Goal: Navigation & Orientation: Find specific page/section

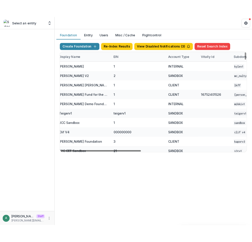
scroll to position [0, 109]
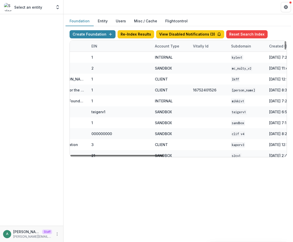
drag, startPoint x: 162, startPoint y: 156, endPoint x: 208, endPoint y: 156, distance: 46.8
click at [164, 156] on div at bounding box center [117, 156] width 94 height 2
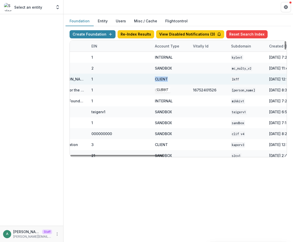
drag, startPoint x: 170, startPoint y: 79, endPoint x: 153, endPoint y: 79, distance: 17.5
click at [153, 79] on div "CLIENT" at bounding box center [171, 79] width 38 height 11
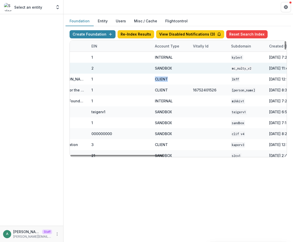
copy div "CLIENT"
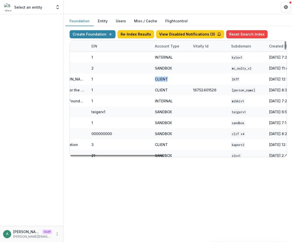
click at [166, 47] on div "Account Type" at bounding box center [167, 45] width 30 height 5
click at [165, 55] on input at bounding box center [183, 58] width 61 height 8
paste input "******"
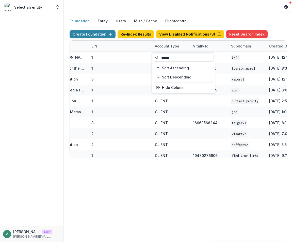
type input "******"
click at [247, 18] on div "Foundation Entity Users Misc / Cache Flightcontrol" at bounding box center [179, 21] width 226 height 10
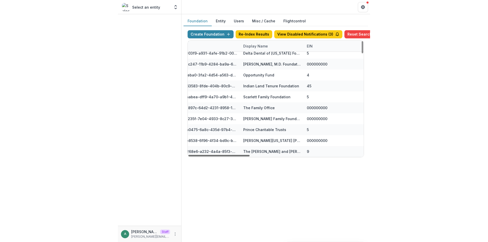
scroll to position [966, 0]
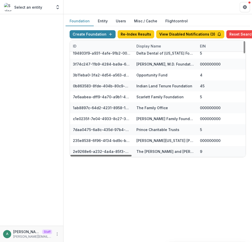
drag, startPoint x: 156, startPoint y: 155, endPoint x: 88, endPoint y: 154, distance: 67.4
click at [88, 155] on div at bounding box center [100, 156] width 61 height 2
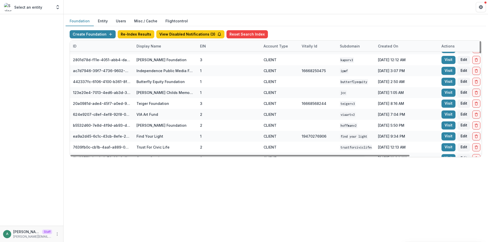
scroll to position [0, 0]
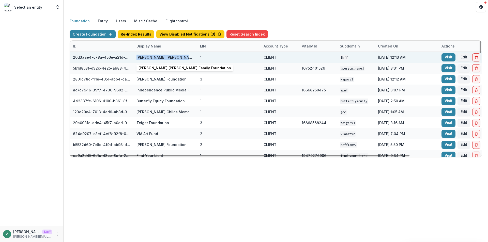
drag, startPoint x: 133, startPoint y: 58, endPoint x: 190, endPoint y: 60, distance: 57.2
click at [190, 60] on div "20d3aae4-c78a-456e-a21d-91c97a6a725f Lippman Kanfer Family Foundation 1 CLIENT …" at bounding box center [318, 57] width 496 height 11
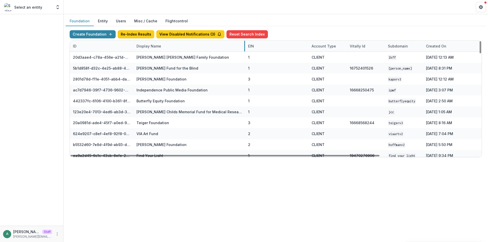
drag, startPoint x: 196, startPoint y: 45, endPoint x: 248, endPoint y: 49, distance: 51.2
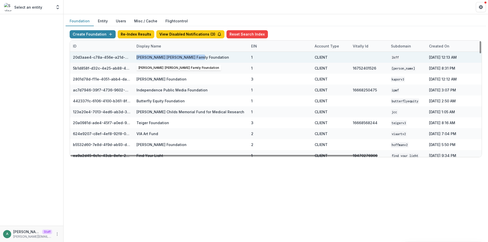
drag, startPoint x: 205, startPoint y: 57, endPoint x: 133, endPoint y: 58, distance: 71.9
click at [133, 58] on div "20d3aae4-c78a-456e-a21d-91c97a6a725f Lippman Kanfer Family Foundation 1 CLIENT …" at bounding box center [343, 57] width 547 height 11
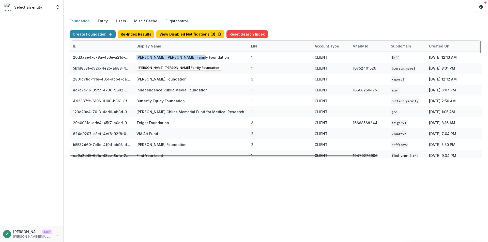
copy div "6a725f Lippman Kanfer Family Foundation"
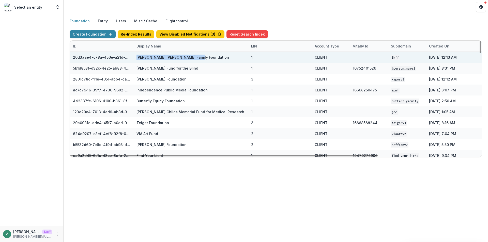
click at [144, 58] on div "Lippman Kanfer Family Foundation" at bounding box center [182, 57] width 93 height 5
drag, startPoint x: 205, startPoint y: 56, endPoint x: 137, endPoint y: 58, distance: 68.4
click at [137, 58] on div "Lippman Kanfer Family Foundation" at bounding box center [190, 57] width 109 height 11
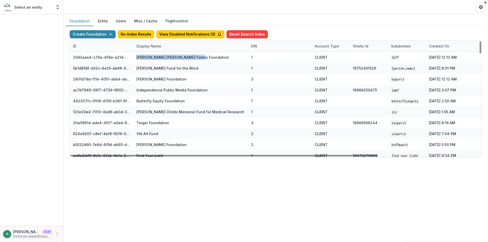
copy div "Lippman Kanfer Family Foundation"
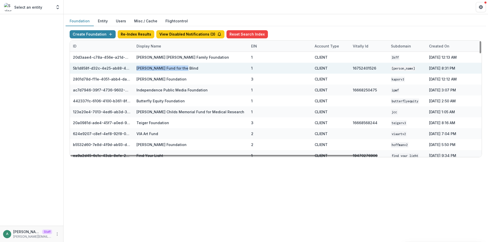
drag, startPoint x: 160, startPoint y: 68, endPoint x: 136, endPoint y: 69, distance: 24.4
click at [136, 69] on div "Lavelle Fund for the Blind" at bounding box center [190, 68] width 115 height 11
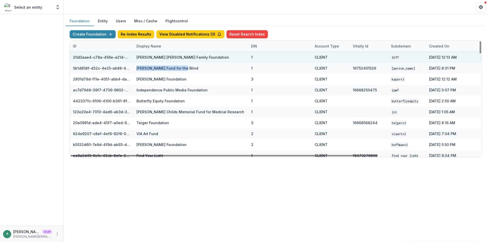
copy div "Lavelle Fund for the Blind"
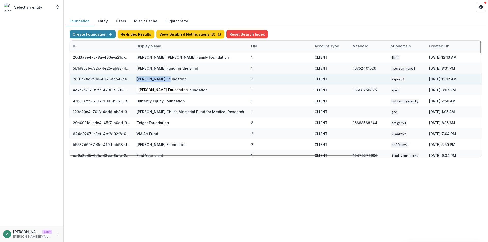
drag, startPoint x: 172, startPoint y: 81, endPoint x: 133, endPoint y: 79, distance: 38.7
click at [133, 79] on div "Kapor Foundation" at bounding box center [190, 79] width 115 height 11
copy div "Kapor Foundation"
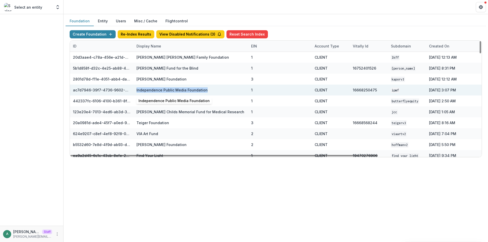
drag, startPoint x: 211, startPoint y: 91, endPoint x: 137, endPoint y: 90, distance: 74.7
click at [137, 90] on div "Independence Public Media Foundation" at bounding box center [190, 90] width 109 height 11
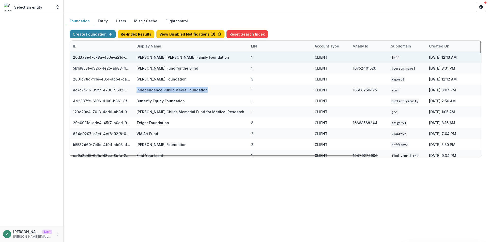
copy div "Independence Public Media Foundation"
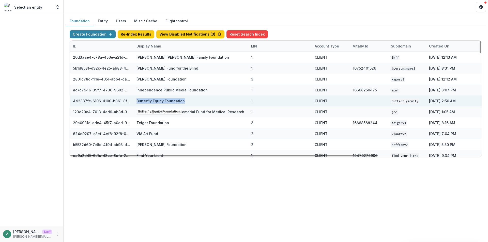
drag, startPoint x: 163, startPoint y: 101, endPoint x: 135, endPoint y: 102, distance: 28.2
click at [135, 102] on div "Butterfly Equity Foundation" at bounding box center [190, 101] width 115 height 11
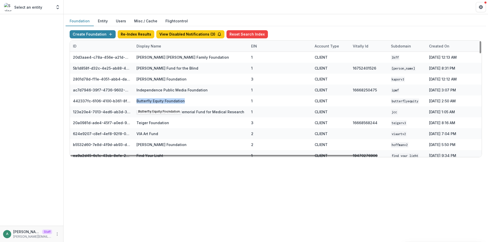
copy div "Butterfly Equity Foundation"
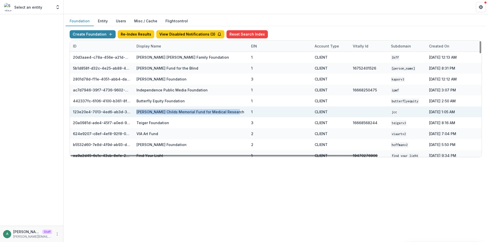
drag, startPoint x: 236, startPoint y: 114, endPoint x: 133, endPoint y: 112, distance: 103.2
click at [133, 112] on div "123e20e4-7013-4ed6-ab3d-37a1d4e2f345 Jane Coffin Childs Memorial Fund for Medic…" at bounding box center [343, 111] width 547 height 11
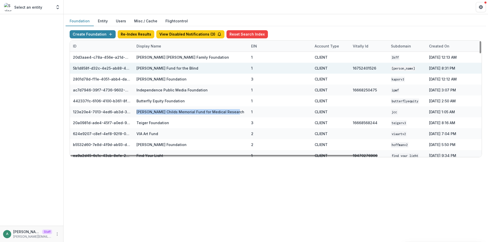
copy div "e2f345 Jane Coffin Childs Memorial Fund for Medical Research"
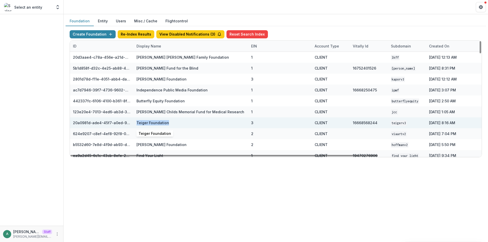
drag, startPoint x: 171, startPoint y: 122, endPoint x: 137, endPoint y: 123, distance: 34.1
click at [137, 123] on div "Teiger Foundation" at bounding box center [190, 122] width 109 height 11
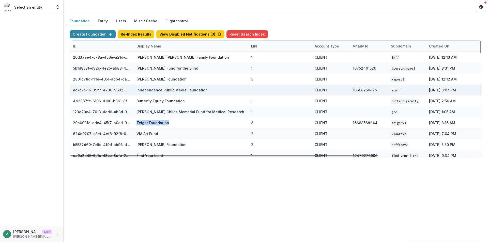
copy div "Teiger Foundation"
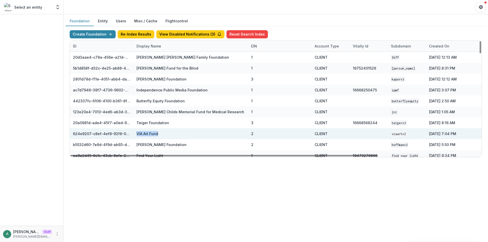
drag, startPoint x: 156, startPoint y: 134, endPoint x: 135, endPoint y: 134, distance: 20.8
click at [135, 134] on div "VIA Art Fund" at bounding box center [190, 133] width 115 height 11
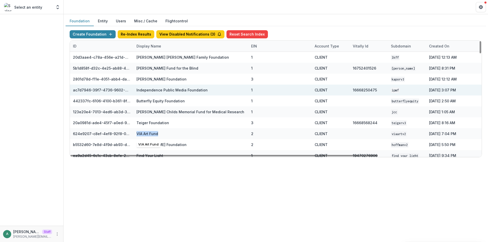
copy div "VIA Art Fund"
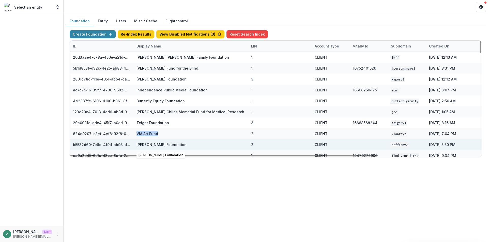
drag, startPoint x: 207, startPoint y: 144, endPoint x: 135, endPoint y: 146, distance: 71.2
click at [135, 146] on div "Marilyn Brachman Hoffman Foundation" at bounding box center [190, 144] width 115 height 11
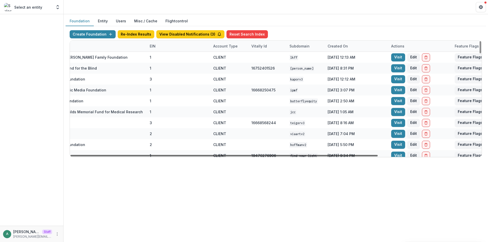
scroll to position [0, 135]
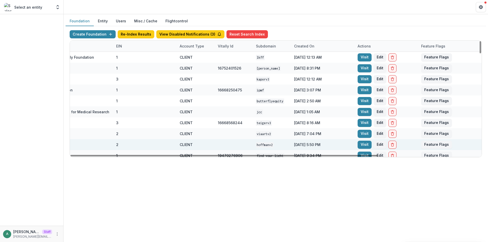
drag, startPoint x: 264, startPoint y: 155, endPoint x: 385, endPoint y: 149, distance: 120.8
click at [378, 155] on div at bounding box center [223, 156] width 307 height 2
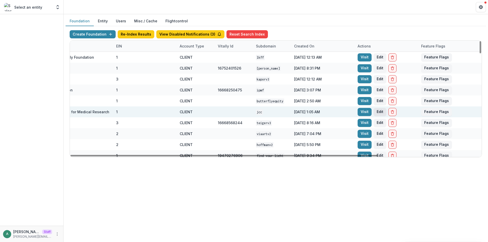
drag, startPoint x: 319, startPoint y: 156, endPoint x: 379, endPoint y: 114, distance: 73.9
click at [376, 155] on div at bounding box center [223, 156] width 307 height 2
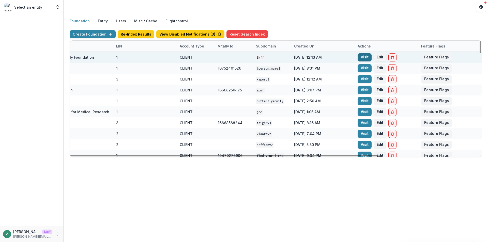
click at [363, 57] on link "Visit" at bounding box center [365, 57] width 14 height 8
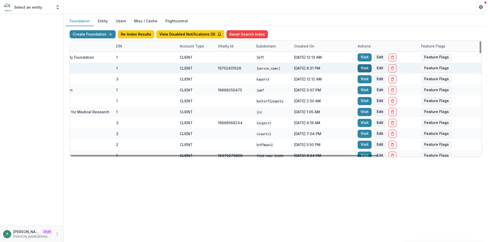
click at [366, 69] on link "Visit" at bounding box center [365, 68] width 14 height 8
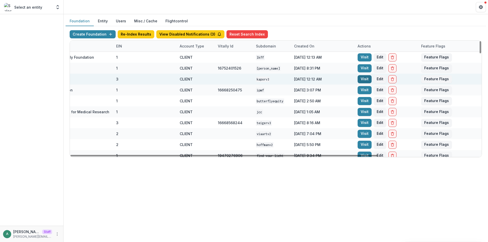
click at [365, 78] on link "Visit" at bounding box center [365, 79] width 14 height 8
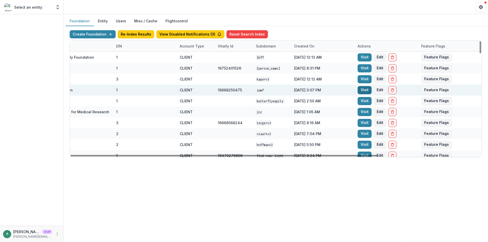
click at [365, 89] on link "Visit" at bounding box center [365, 90] width 14 height 8
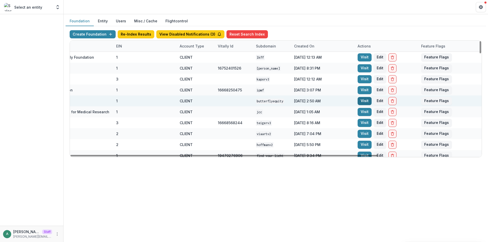
click at [364, 103] on link "Visit" at bounding box center [365, 101] width 14 height 8
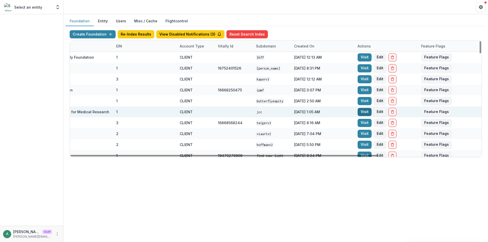
click at [364, 113] on link "Visit" at bounding box center [365, 112] width 14 height 8
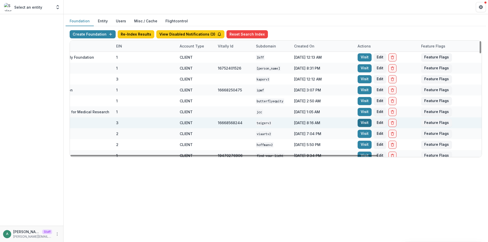
click at [364, 123] on link "Visit" at bounding box center [365, 123] width 14 height 8
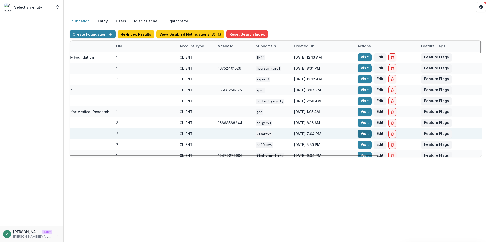
click at [364, 134] on link "Visit" at bounding box center [365, 134] width 14 height 8
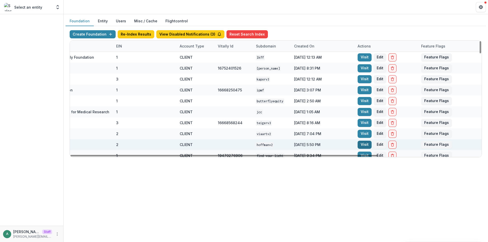
click at [364, 143] on link "Visit" at bounding box center [365, 145] width 14 height 8
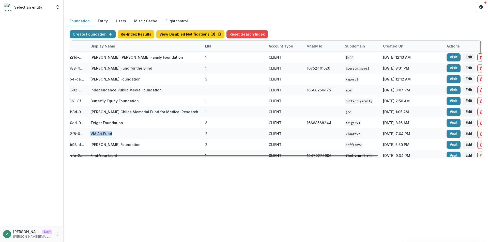
scroll to position [0, 0]
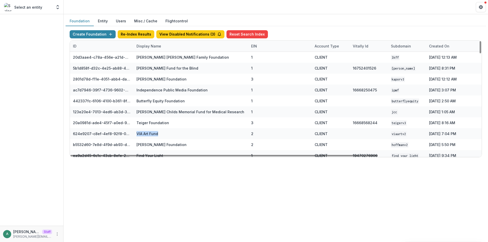
drag, startPoint x: 194, startPoint y: 155, endPoint x: 62, endPoint y: 150, distance: 132.0
click at [70, 155] on div at bounding box center [223, 156] width 307 height 2
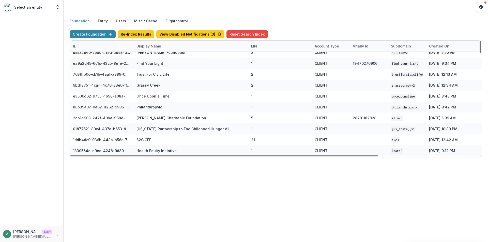
scroll to position [95, 0]
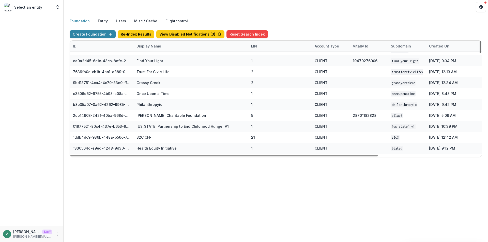
drag, startPoint x: 480, startPoint y: 53, endPoint x: 481, endPoint y: 57, distance: 4.7
click at [481, 53] on div at bounding box center [481, 47] width 2 height 12
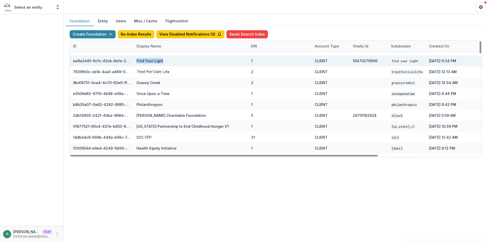
drag, startPoint x: 158, startPoint y: 62, endPoint x: 135, endPoint y: 62, distance: 22.9
click at [135, 62] on div "Find Your Light" at bounding box center [190, 60] width 115 height 11
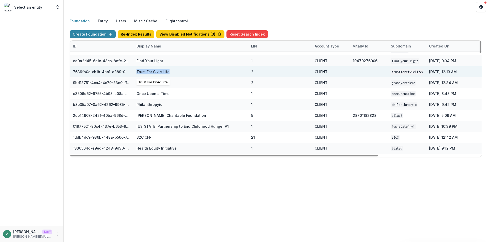
drag, startPoint x: 176, startPoint y: 71, endPoint x: 134, endPoint y: 71, distance: 41.9
click at [134, 71] on div "Trust For Civic Life" at bounding box center [190, 71] width 115 height 11
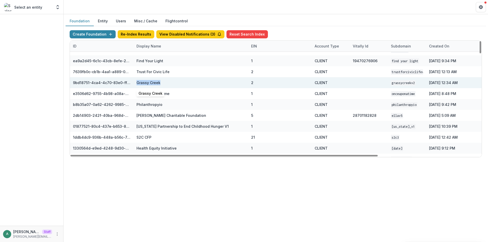
drag, startPoint x: 154, startPoint y: 83, endPoint x: 138, endPoint y: 84, distance: 16.0
click at [138, 84] on div "Grassy Creek" at bounding box center [190, 82] width 109 height 11
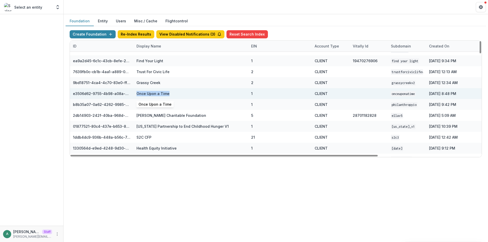
drag, startPoint x: 170, startPoint y: 97, endPoint x: 136, endPoint y: 96, distance: 33.8
click at [136, 96] on div "Once Upon a Time" at bounding box center [190, 93] width 109 height 11
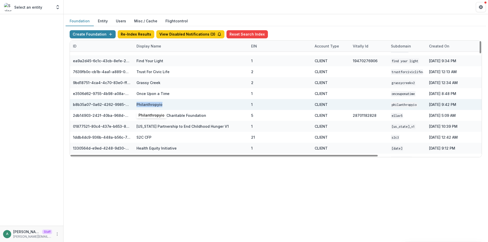
drag, startPoint x: 160, startPoint y: 105, endPoint x: 136, endPoint y: 106, distance: 24.7
click at [136, 106] on div "Philanthropyio" at bounding box center [190, 104] width 115 height 11
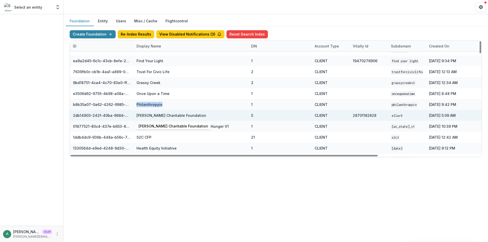
drag, startPoint x: 199, startPoint y: 117, endPoint x: 137, endPoint y: 119, distance: 62.0
click at [137, 119] on div "Ella Fitzgerald Charitable Foundation" at bounding box center [190, 115] width 109 height 11
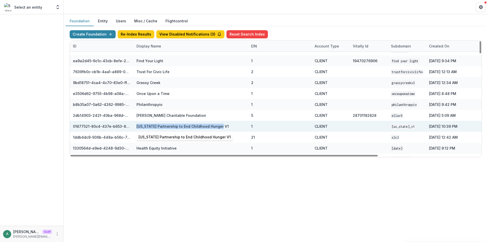
drag, startPoint x: 217, startPoint y: 128, endPoint x: 137, endPoint y: 129, distance: 80.1
click at [137, 129] on div "Montana Partnership to End Childhood Hunger V1" at bounding box center [190, 126] width 109 height 11
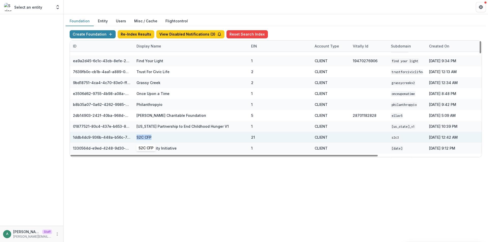
drag, startPoint x: 155, startPoint y: 134, endPoint x: 137, endPoint y: 136, distance: 17.9
click at [137, 136] on div "S2C CFP" at bounding box center [190, 137] width 109 height 11
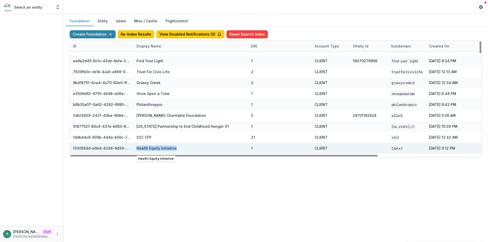
drag, startPoint x: 180, startPoint y: 148, endPoint x: 135, endPoint y: 148, distance: 44.7
click at [135, 148] on div "Health Equity Initiative" at bounding box center [190, 148] width 115 height 11
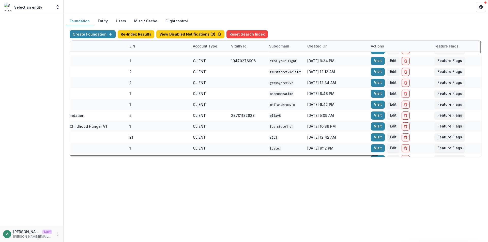
scroll to position [95, 126]
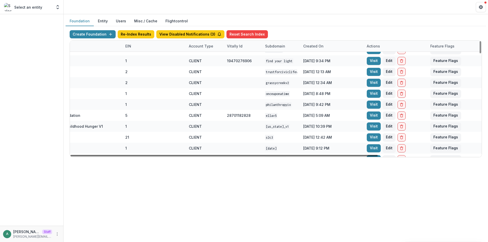
drag, startPoint x: 306, startPoint y: 156, endPoint x: 389, endPoint y: 152, distance: 83.7
click at [378, 155] on div at bounding box center [223, 156] width 307 height 2
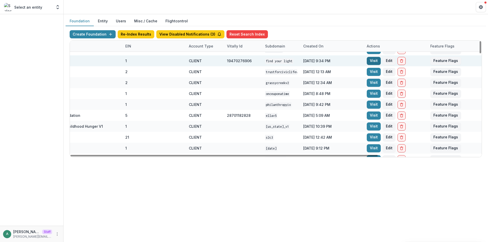
click at [371, 58] on link "Visit" at bounding box center [374, 61] width 14 height 8
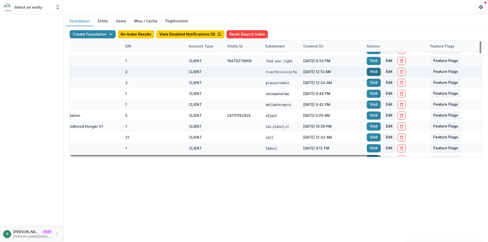
click at [375, 73] on link "Visit" at bounding box center [374, 72] width 14 height 8
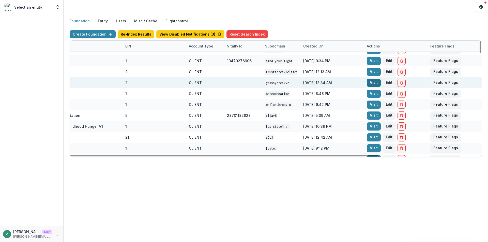
click at [375, 84] on link "Visit" at bounding box center [374, 83] width 14 height 8
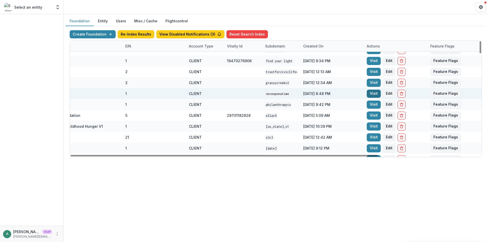
click at [374, 93] on link "Visit" at bounding box center [374, 94] width 14 height 8
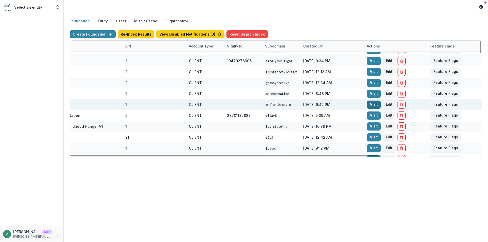
click at [374, 105] on link "Visit" at bounding box center [374, 105] width 14 height 8
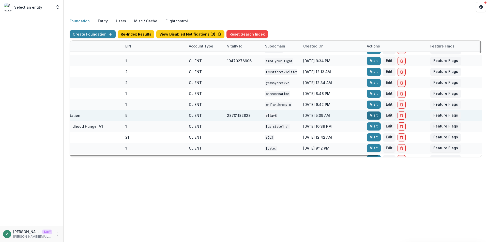
click at [374, 117] on link "Visit" at bounding box center [374, 116] width 14 height 8
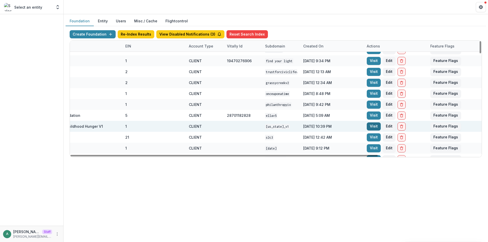
click at [373, 126] on link "Visit" at bounding box center [374, 127] width 14 height 8
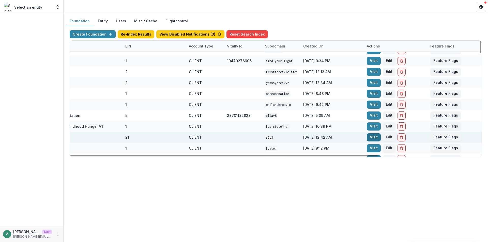
click at [373, 137] on link "Visit" at bounding box center [374, 137] width 14 height 8
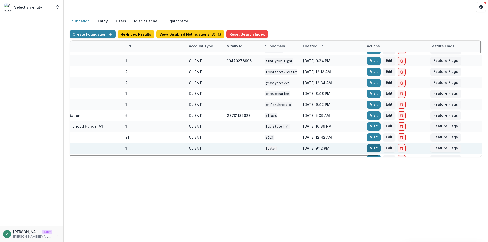
click at [373, 146] on link "Visit" at bounding box center [374, 148] width 14 height 8
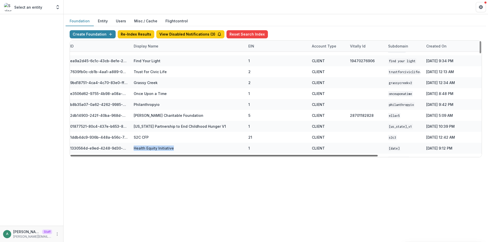
scroll to position [95, 0]
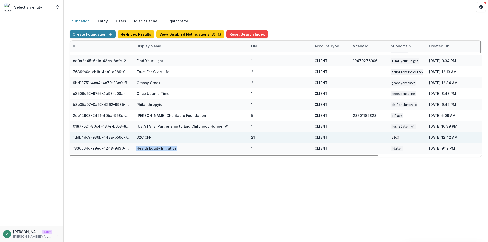
drag, startPoint x: 166, startPoint y: 152, endPoint x: 103, endPoint y: 140, distance: 64.5
click at [74, 155] on div at bounding box center [223, 156] width 307 height 2
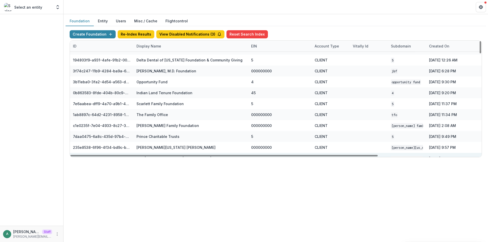
scroll to position [966, 0]
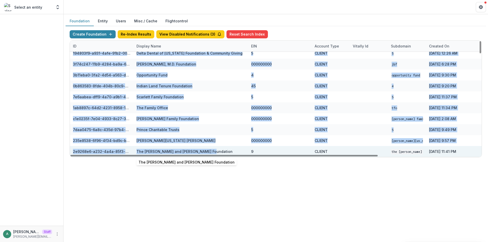
drag, startPoint x: 135, startPoint y: 109, endPoint x: 204, endPoint y: 149, distance: 79.9
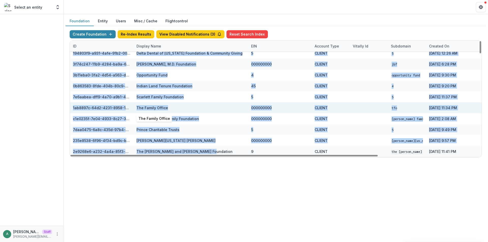
click at [146, 107] on div "The Family Office" at bounding box center [152, 107] width 32 height 5
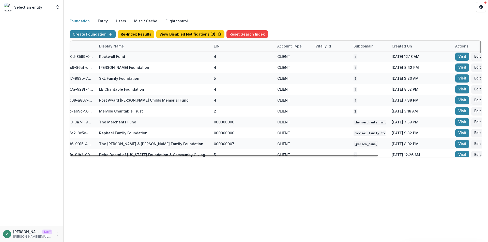
scroll to position [864, 0]
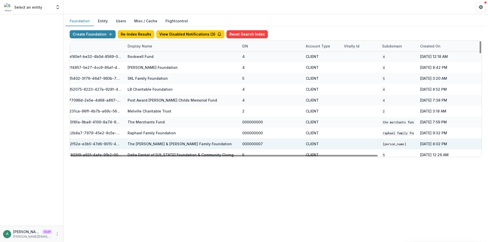
drag, startPoint x: 211, startPoint y: 156, endPoint x: 220, endPoint y: 148, distance: 11.7
click at [218, 155] on div at bounding box center [223, 156] width 307 height 2
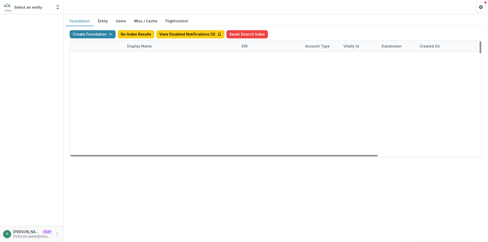
scroll to position [966, 9]
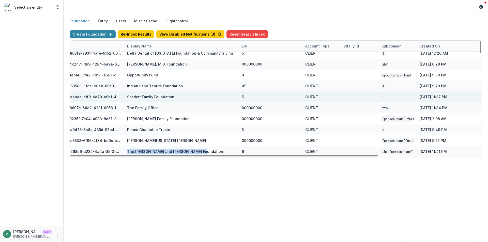
drag, startPoint x: 195, startPoint y: 149, endPoint x: 115, endPoint y: 102, distance: 92.7
click at [126, 148] on div "The Carol and James Collins Foundation" at bounding box center [181, 151] width 115 height 11
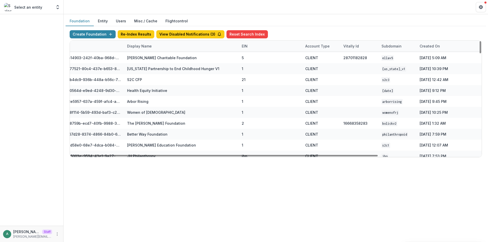
scroll to position [0, 9]
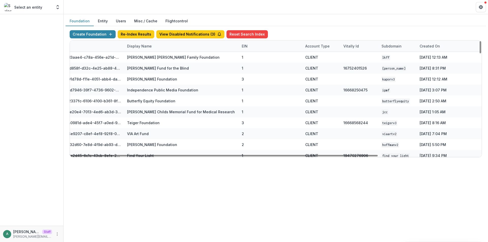
click at [320, 49] on div "Account Type" at bounding box center [317, 45] width 30 height 5
click at [326, 31] on div "Create Foundation Re-Index Results View Disabled Notifications ( 3 ) Reset Sear…" at bounding box center [276, 35] width 412 height 10
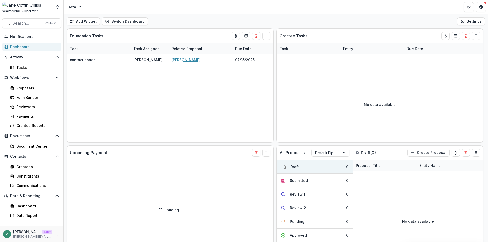
select select "******"
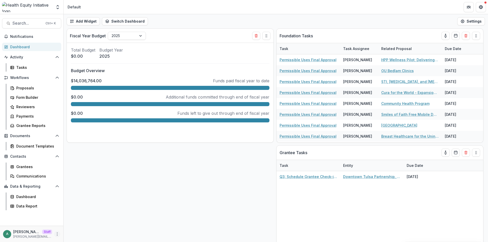
click at [55, 236] on icon "More" at bounding box center [57, 234] width 4 height 4
click at [71, 226] on link "User Settings" at bounding box center [91, 223] width 54 height 8
